Goal: Communication & Community: Share content

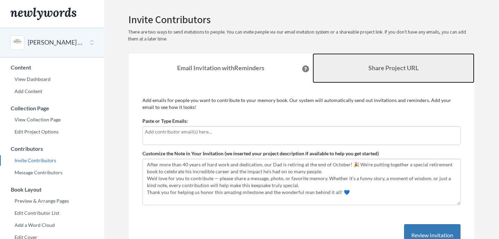
click at [347, 70] on link "Share Project URL" at bounding box center [393, 68] width 162 height 30
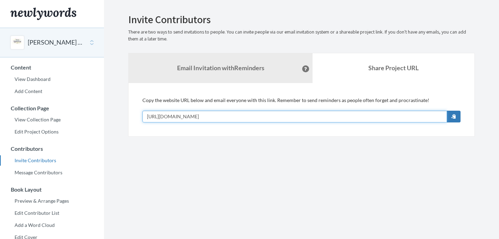
click at [292, 117] on input "https://www.newlywords.com/dad-s-retirement-19" at bounding box center [294, 117] width 304 height 12
click at [264, 118] on input "https://www.newlywords.com/dad-s-retirement-19" at bounding box center [294, 117] width 304 height 12
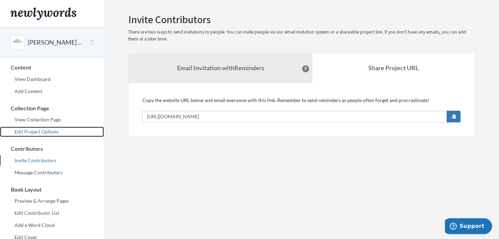
click at [50, 128] on link "Edit Project Options" at bounding box center [52, 132] width 104 height 10
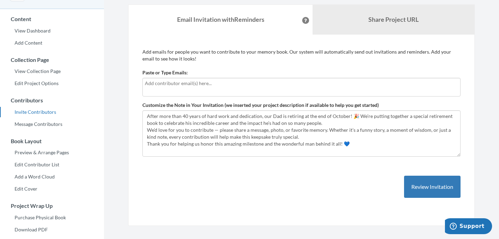
scroll to position [49, 0]
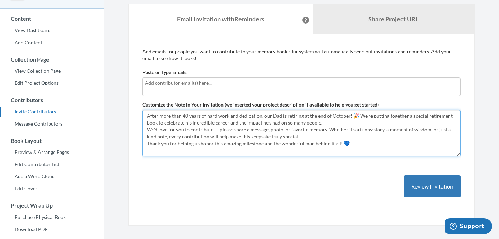
click at [147, 114] on textarea "After more than 40 years of hard work and dedication, our Dad is retiring at th…" at bounding box center [301, 133] width 318 height 46
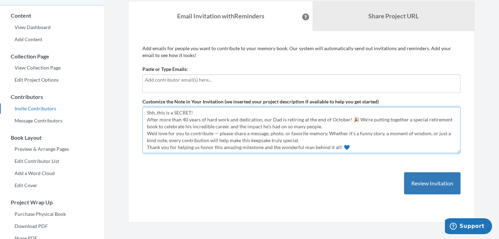
scroll to position [51, 0]
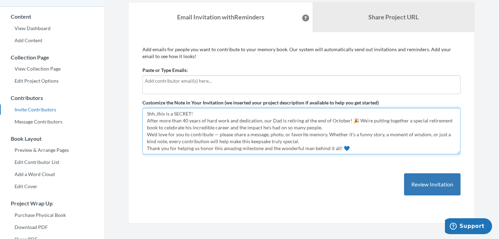
click at [165, 112] on textarea "After more than 40 years of hard work and dedication, our Dad is retiring at th…" at bounding box center [301, 131] width 318 height 46
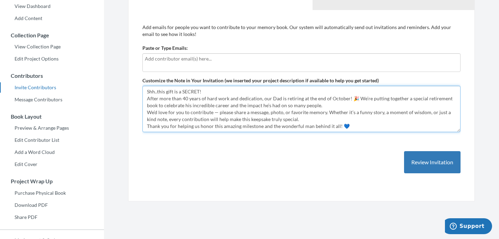
scroll to position [74, 0]
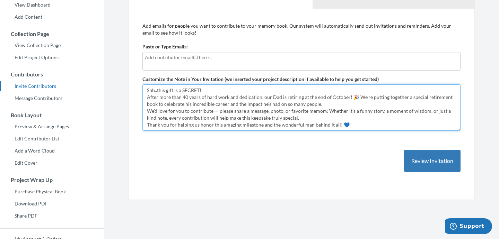
click at [203, 129] on textarea "After more than 40 years of hard work and dedication, our Dad is retiring at th…" at bounding box center [301, 108] width 318 height 46
drag, startPoint x: 347, startPoint y: 126, endPoint x: 154, endPoint y: 85, distance: 196.6
click at [154, 85] on textarea "After more than 40 years of hard work and dedication, our Dad is retiring at th…" at bounding box center [301, 108] width 318 height 46
type textarea "Shh..this gift is a SECRET! After more than 40 years of hard work and dedicatio…"
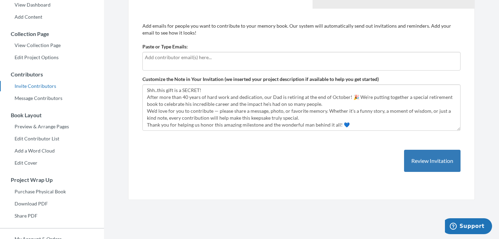
click at [121, 72] on div "Emails have been sent! Invite Contributors There are two ways to send invitatio…" at bounding box center [301, 69] width 367 height 261
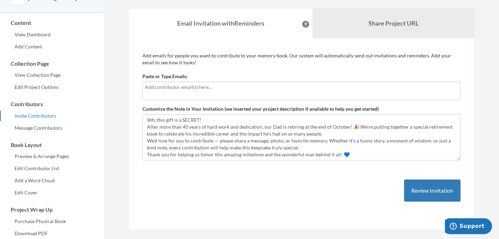
scroll to position [1, 0]
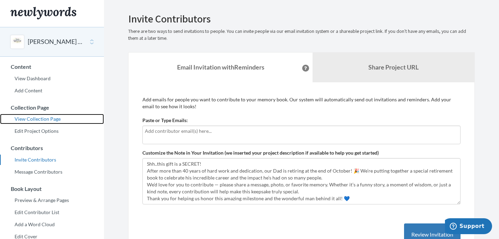
click at [48, 121] on link "View Collection Page" at bounding box center [52, 119] width 104 height 10
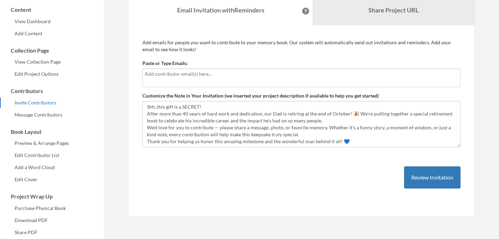
scroll to position [58, 0]
click at [392, 17] on link "Share Project URL" at bounding box center [393, 10] width 162 height 30
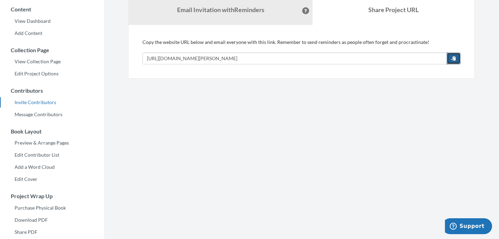
click at [450, 56] on button "button" at bounding box center [453, 59] width 14 height 12
click at [394, 100] on section "Emails have been sent! Invite Contributors There are two ways to send invitatio…" at bounding box center [301, 131] width 395 height 379
click at [449, 60] on button "button" at bounding box center [453, 59] width 14 height 12
